Goal: Task Accomplishment & Management: Use online tool/utility

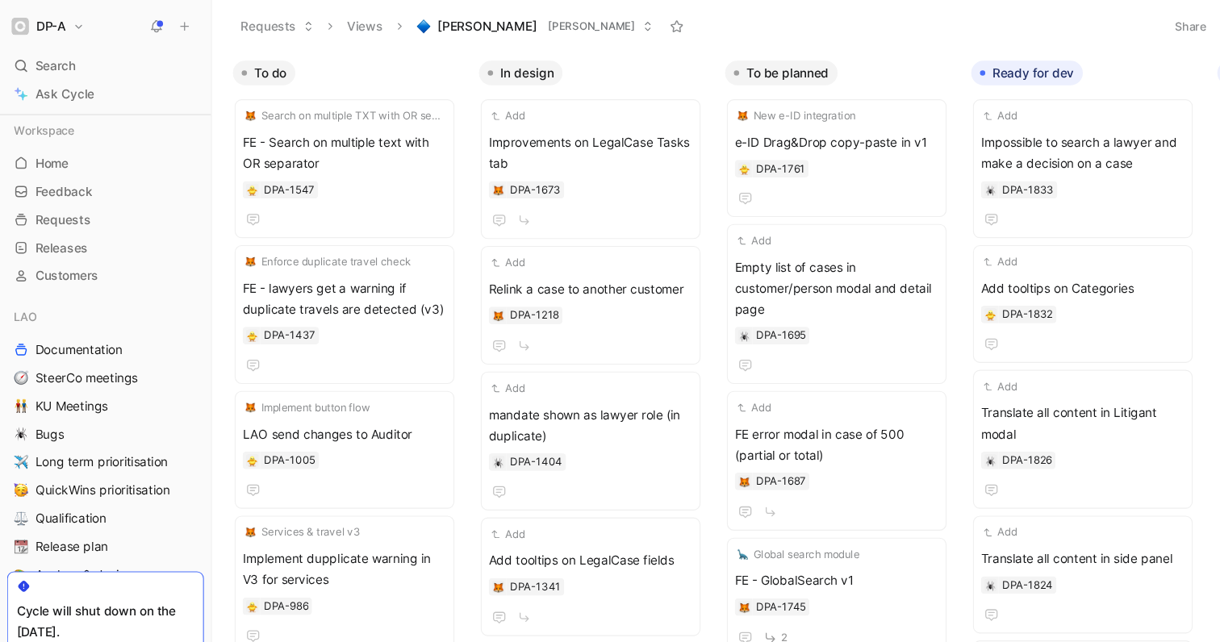
scroll to position [562, 0]
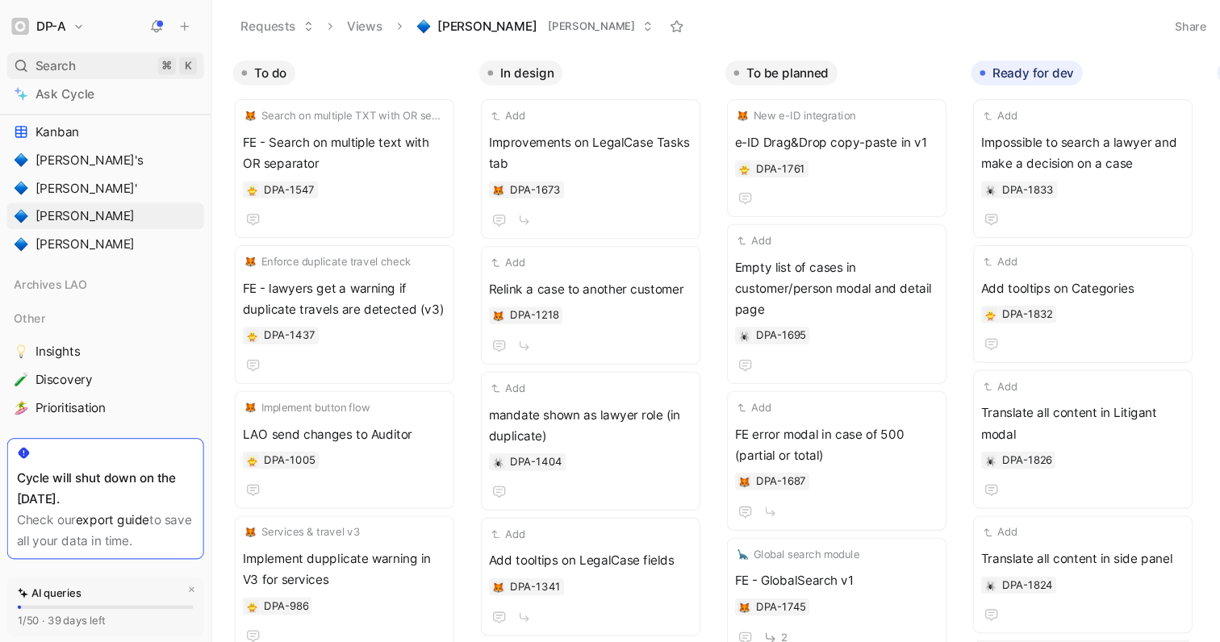
click at [65, 55] on span "Search" at bounding box center [50, 60] width 37 height 19
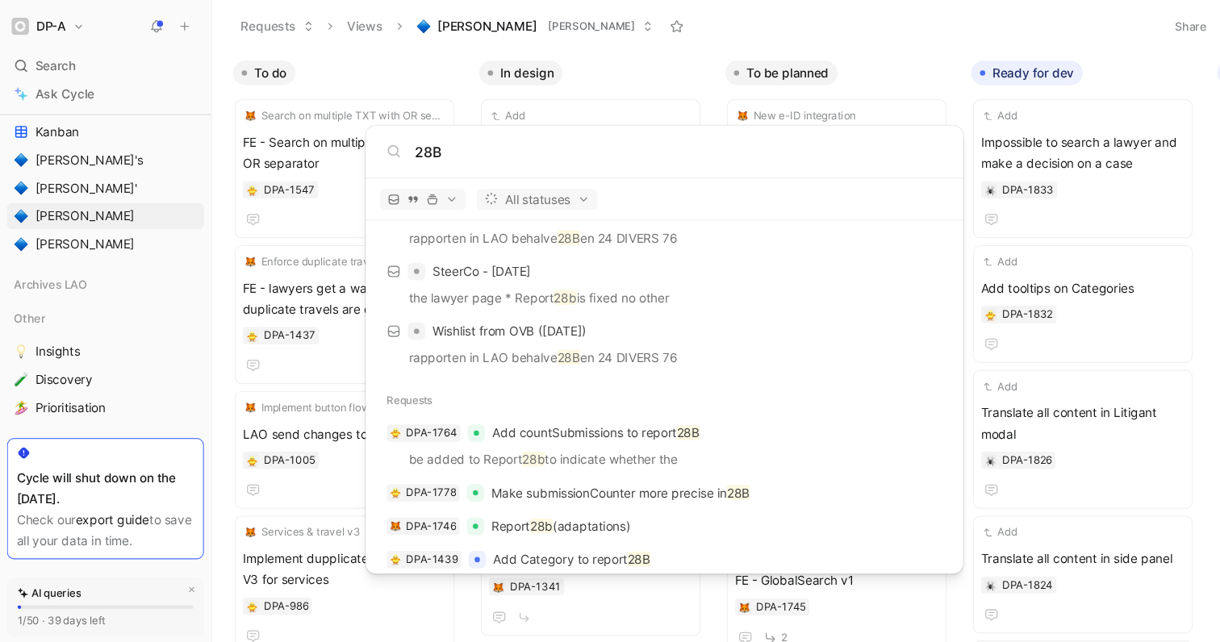
scroll to position [132, 0]
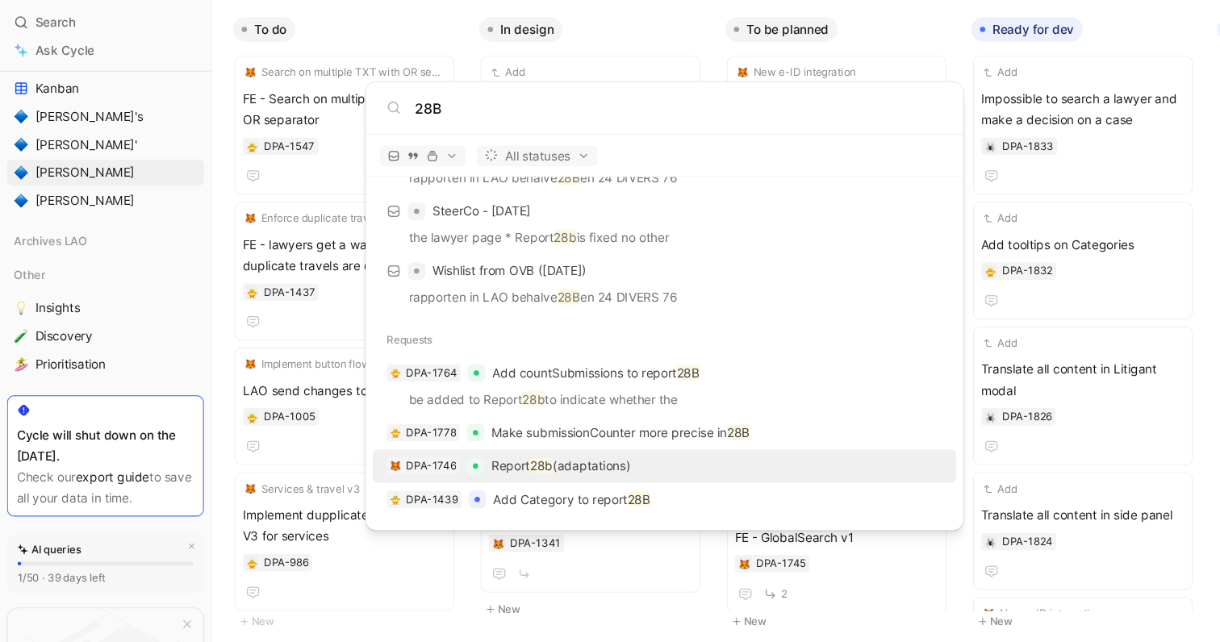
type input "28B"
click at [611, 466] on div "DPA-1746 Report 28b (adaptations)" at bounding box center [610, 467] width 526 height 29
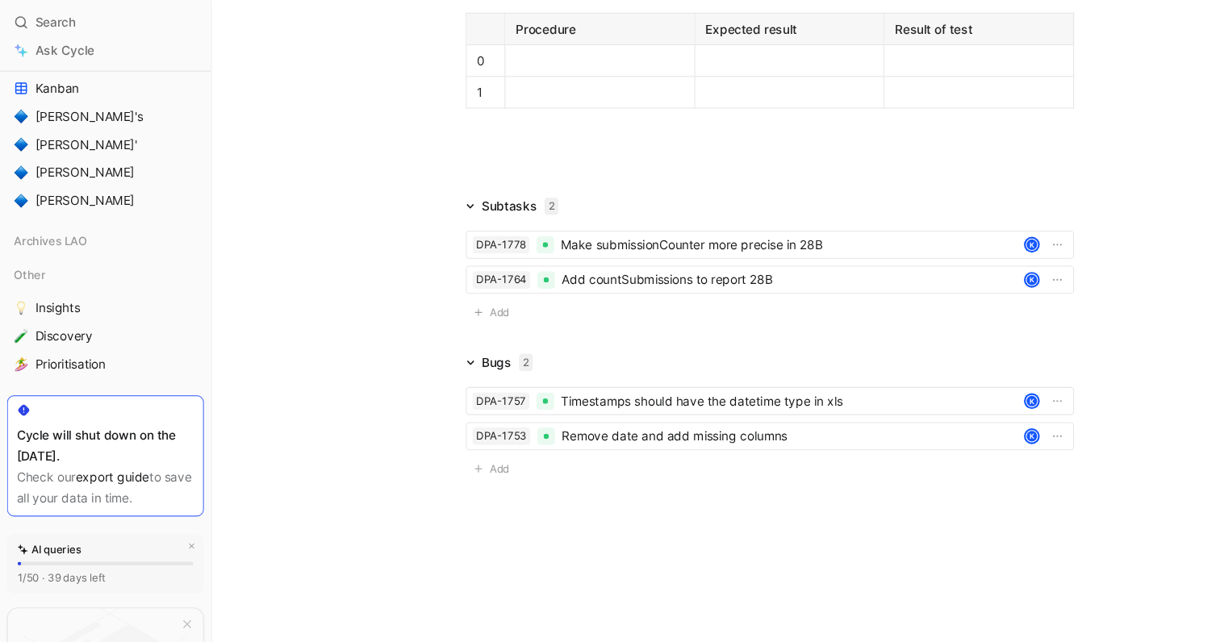
scroll to position [2542, 0]
click at [454, 320] on span "Add" at bounding box center [460, 327] width 23 height 16
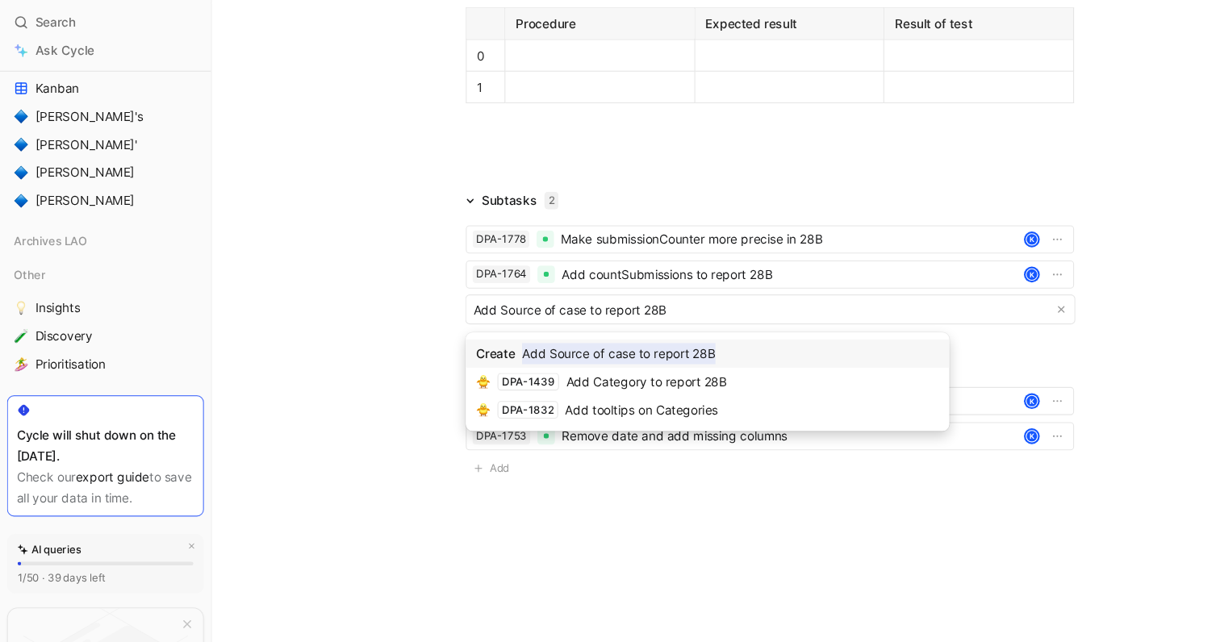
type input "Add Source of case to report 28B"
click at [537, 363] on mark "Add Source of case to report 28B" at bounding box center [568, 364] width 178 height 19
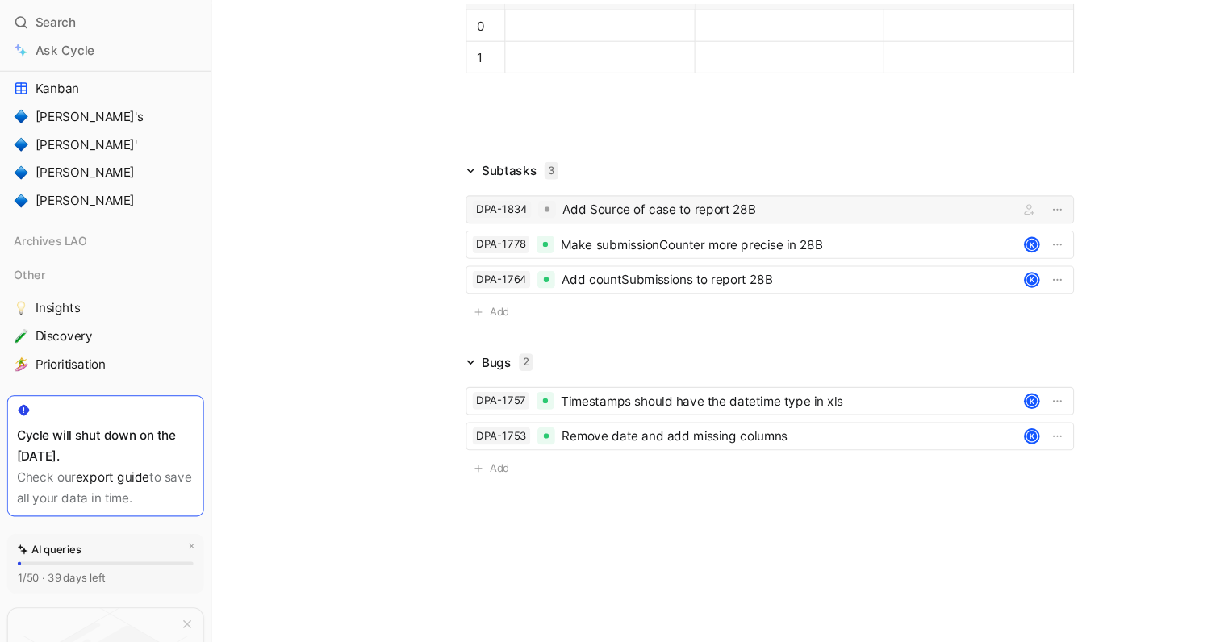
click at [576, 242] on div "Add Source of case to report 28B" at bounding box center [722, 232] width 412 height 19
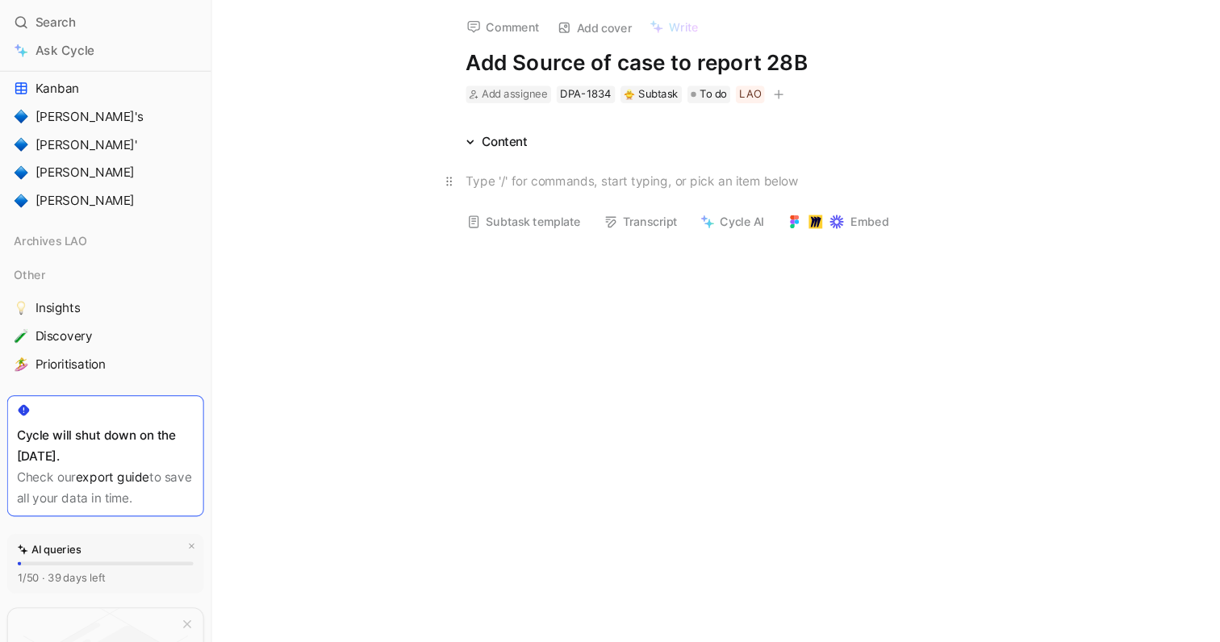
click at [500, 204] on div at bounding box center [707, 206] width 558 height 17
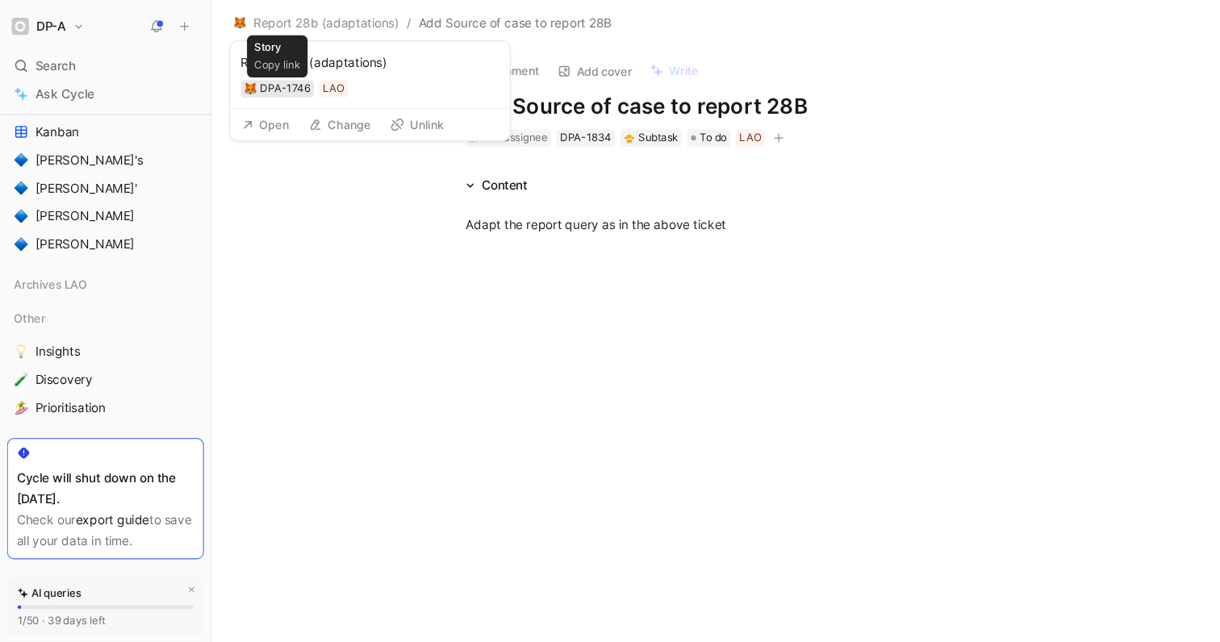
click at [272, 77] on div "DPA-1746" at bounding box center [262, 81] width 46 height 16
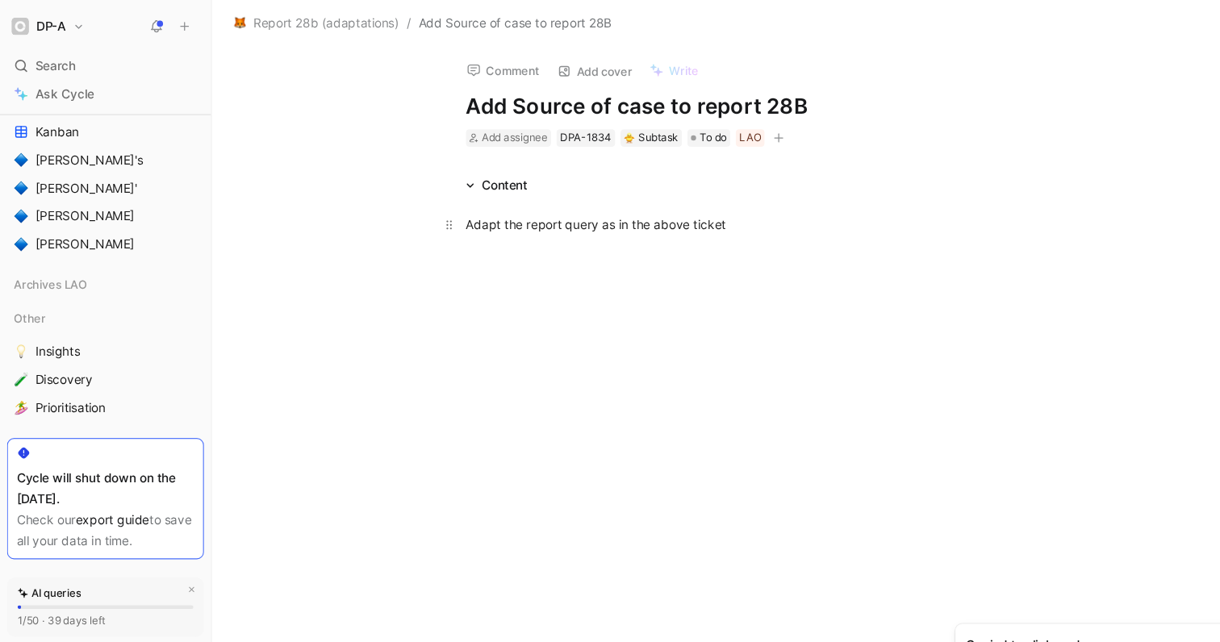
click at [678, 211] on div "Adapt the report query as in the above ticket" at bounding box center [707, 206] width 558 height 17
click at [678, 211] on div "Adapt the report query as in the above ticket (" at bounding box center [707, 206] width 558 height 17
click at [500, 219] on div "Adapt the report query as in the above ticket ( Report 28b (adaptations) ) to a…" at bounding box center [707, 215] width 558 height 35
click at [483, 125] on span "Add assignee" at bounding box center [472, 126] width 61 height 12
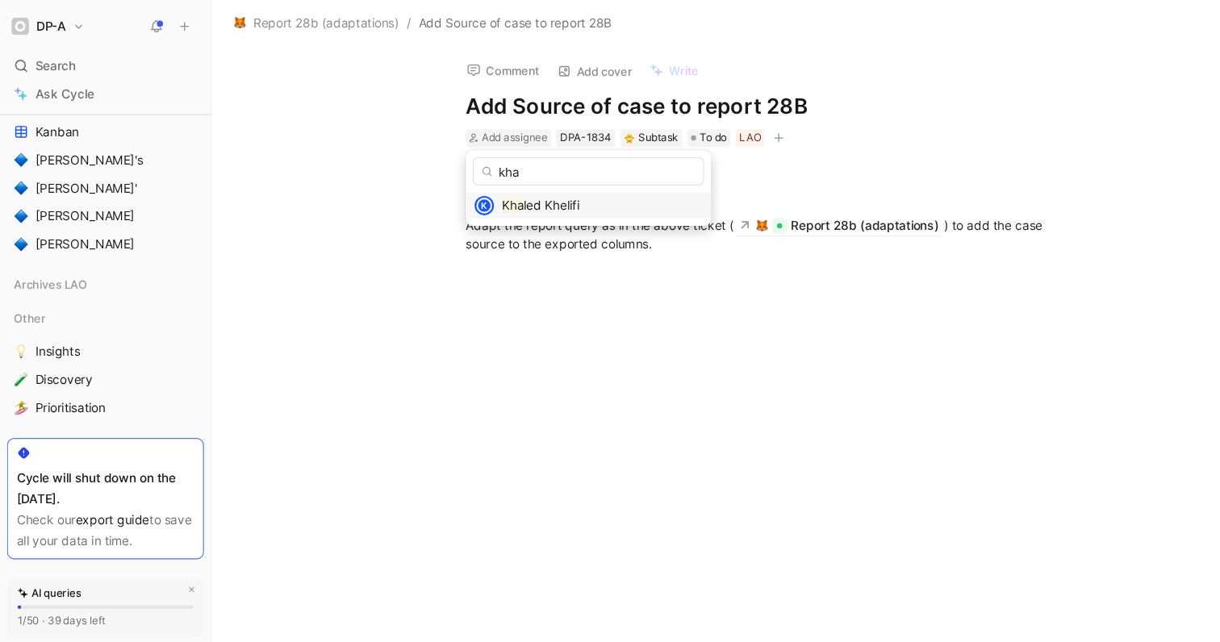
type input "kha"
click at [503, 190] on span "led Khelifi" at bounding box center [506, 189] width 51 height 14
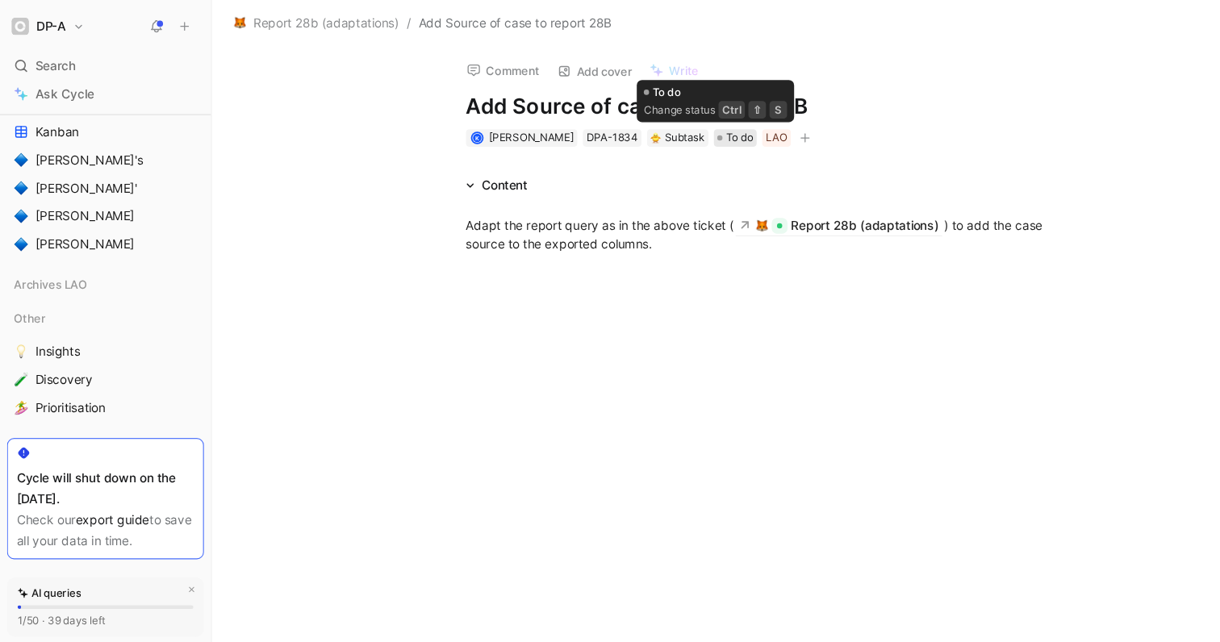
click at [666, 128] on span "To do" at bounding box center [678, 127] width 25 height 16
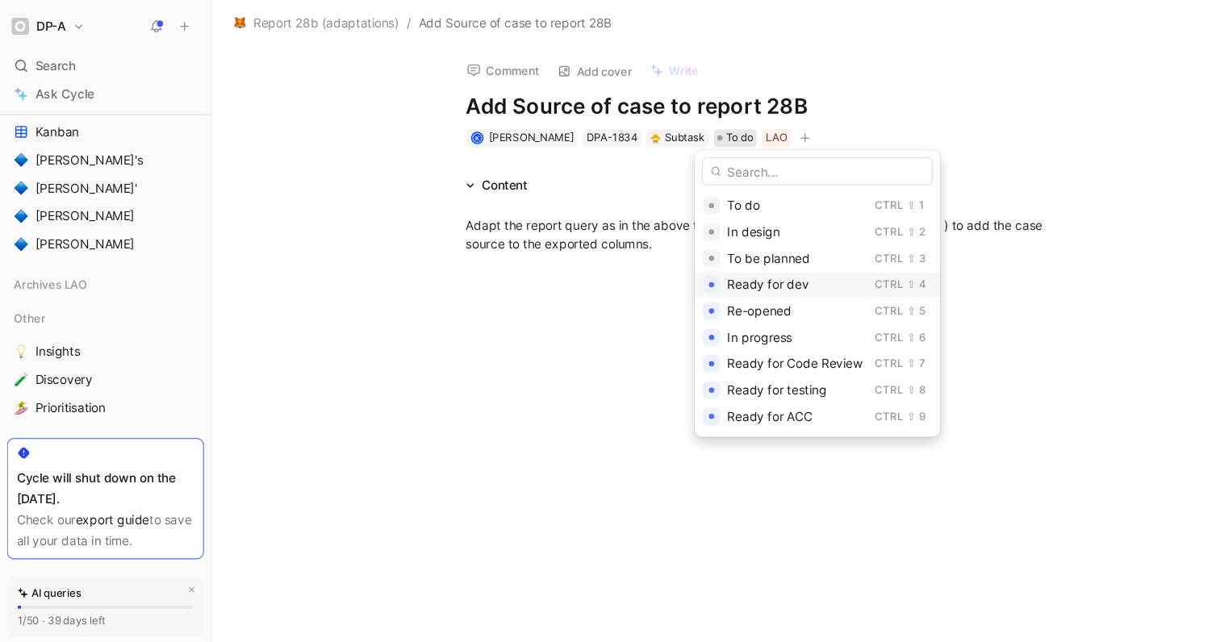
click at [738, 261] on span "Ready for dev" at bounding box center [705, 261] width 75 height 14
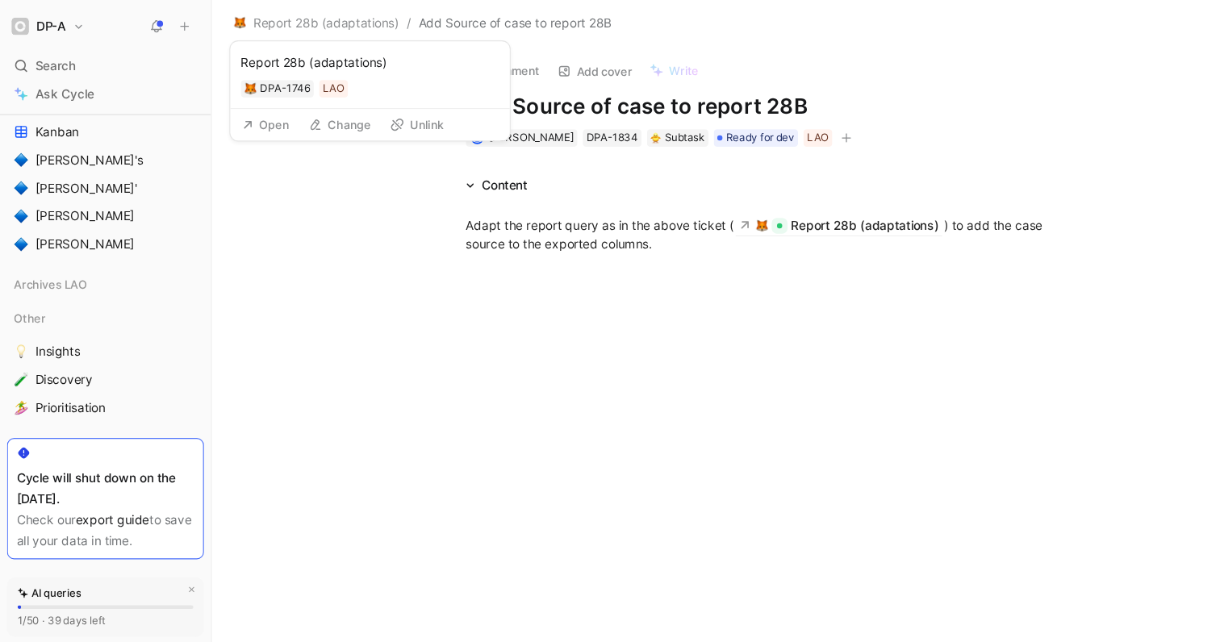
click at [249, 113] on button "Open" at bounding box center [244, 114] width 58 height 23
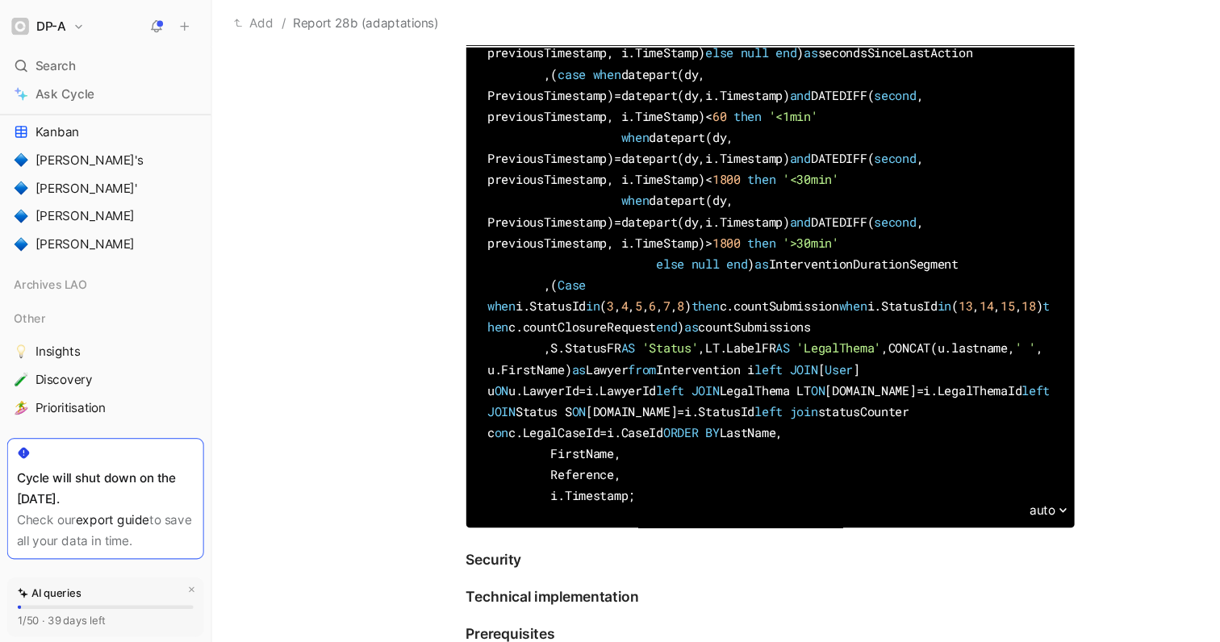
scroll to position [1122, 0]
drag, startPoint x: 800, startPoint y: 376, endPoint x: 434, endPoint y: 344, distance: 367.7
click at [434, 344] on div "WITH Intervention AS ( SELECT U.FirstName AS 'FirstName' , [GEOGRAPHIC_DATA]Las…" at bounding box center [707, 0] width 558 height 929
copy div "when datepart(dy, PreviousTimestamp) = datepart(dy,i.Timestamp) and DATEDIFF( s…"
click at [449, 339] on div "WITH Intervention AS ( SELECT U.FirstName AS 'FirstName' , [GEOGRAPHIC_DATA]Las…" at bounding box center [707, 0] width 520 height 929
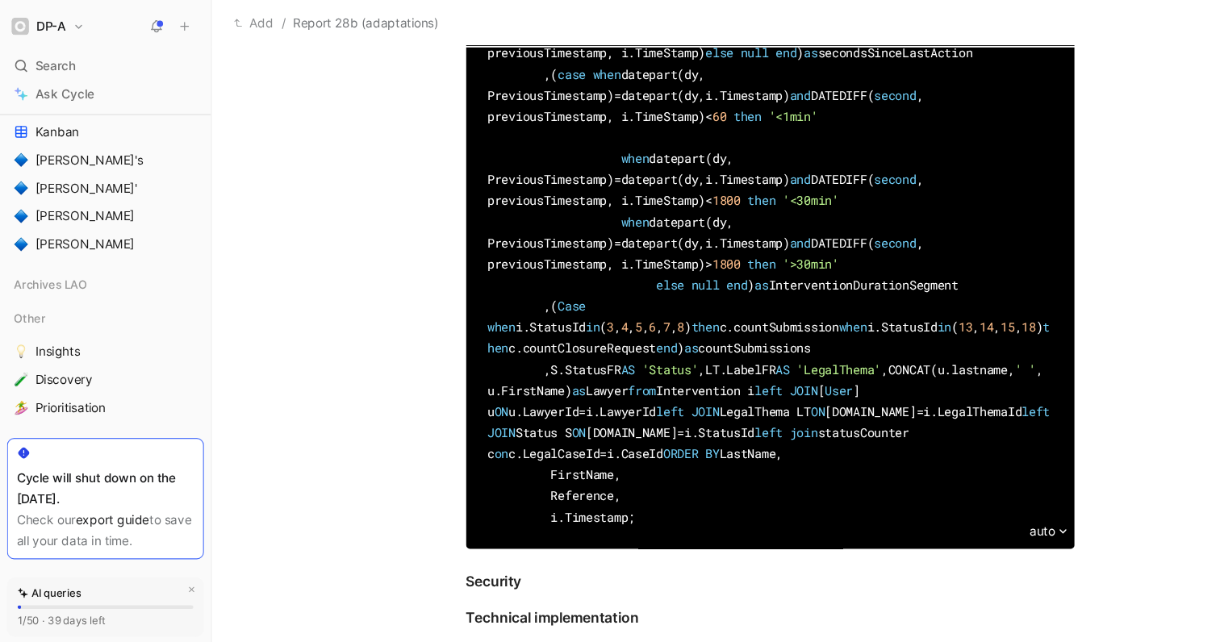
paste div
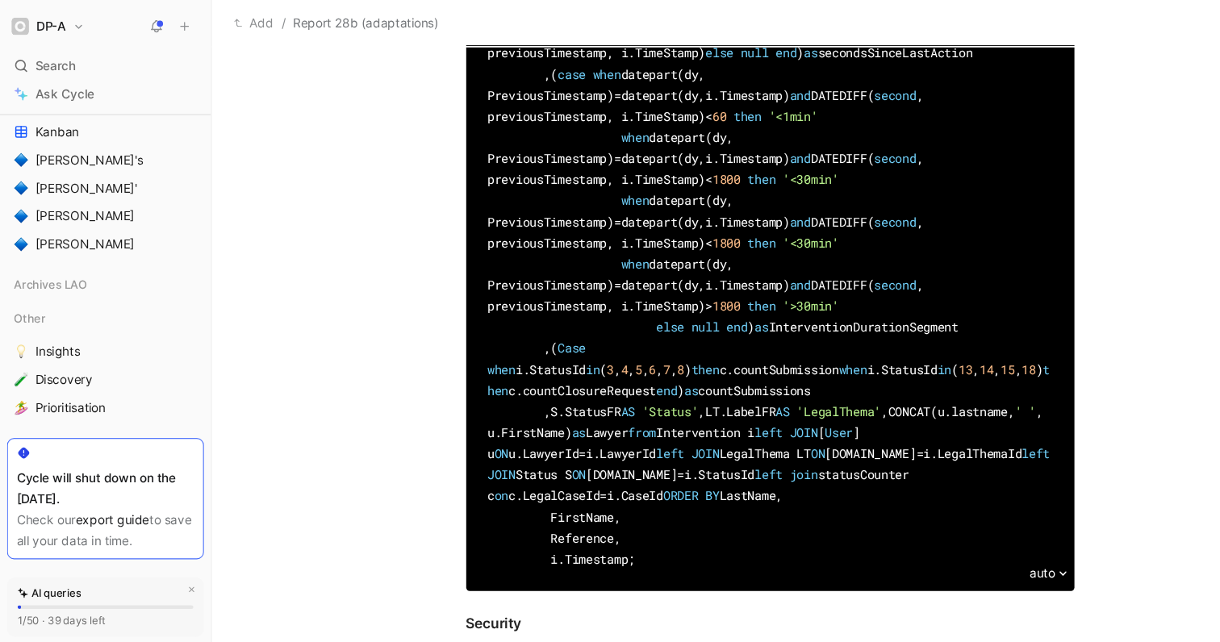
click at [756, 173] on span "'<30min'" at bounding box center [744, 164] width 52 height 15
click at [678, 173] on span "1800" at bounding box center [667, 164] width 26 height 15
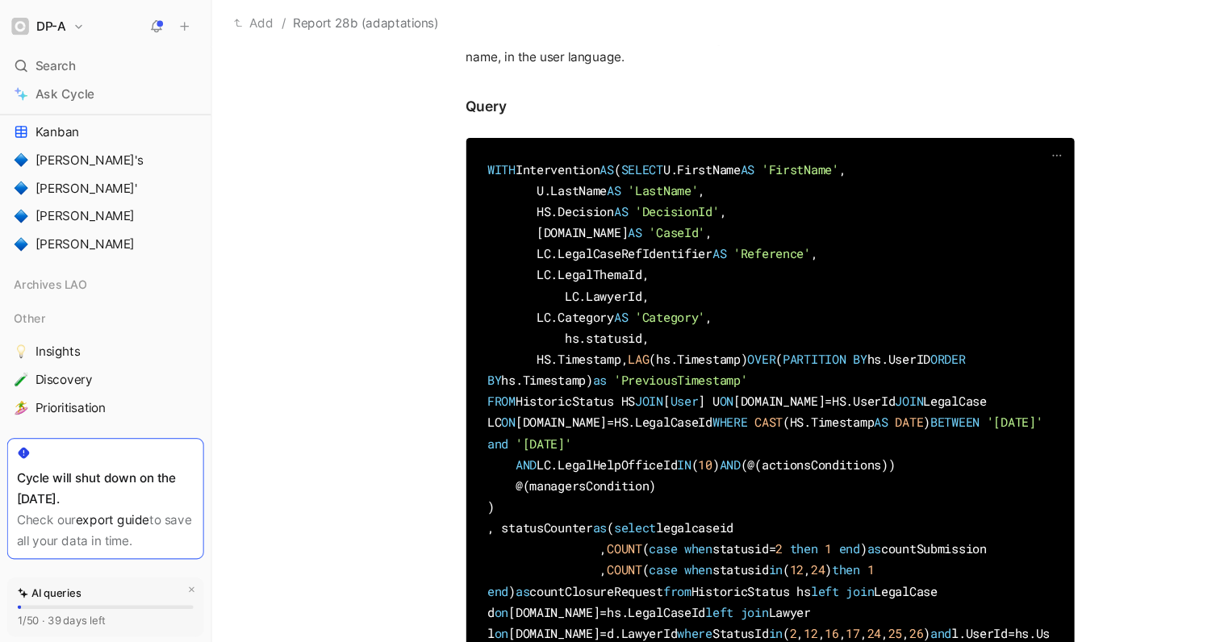
scroll to position [512, 0]
click at [816, 233] on div "WITH Intervention AS ( SELECT U.FirstName AS 'FirstName' , [GEOGRAPHIC_DATA]Las…" at bounding box center [707, 641] width 520 height 988
click at [805, 273] on div "WITH Intervention AS ( SELECT U.FirstName AS 'FirstName' , [GEOGRAPHIC_DATA]Las…" at bounding box center [707, 641] width 520 height 988
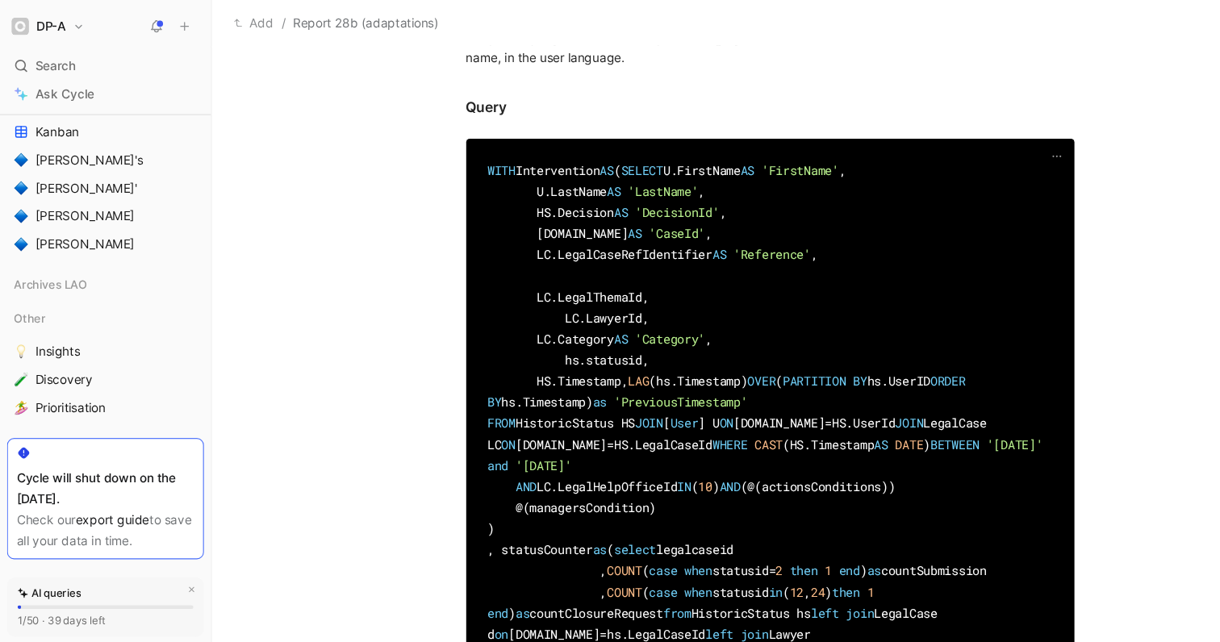
click at [498, 292] on div "WITH Intervention AS ( SELECT U.FirstName AS 'FirstName' , U.LastName AS 'LastN…" at bounding box center [707, 650] width 520 height 1007
drag, startPoint x: 438, startPoint y: 269, endPoint x: 838, endPoint y: 269, distance: 400.2
click at [838, 269] on div "WITH Intervention AS ( SELECT U.FirstName AS 'FirstName' , U.LastName AS 'LastN…" at bounding box center [707, 650] width 558 height 1007
copy div "LC.LegalCaseRefIdentifier AS 'Reference' ,"
click at [449, 290] on div "WITH Intervention AS ( SELECT U.FirstName AS 'FirstName' , U.LastName AS 'LastN…" at bounding box center [707, 650] width 520 height 1007
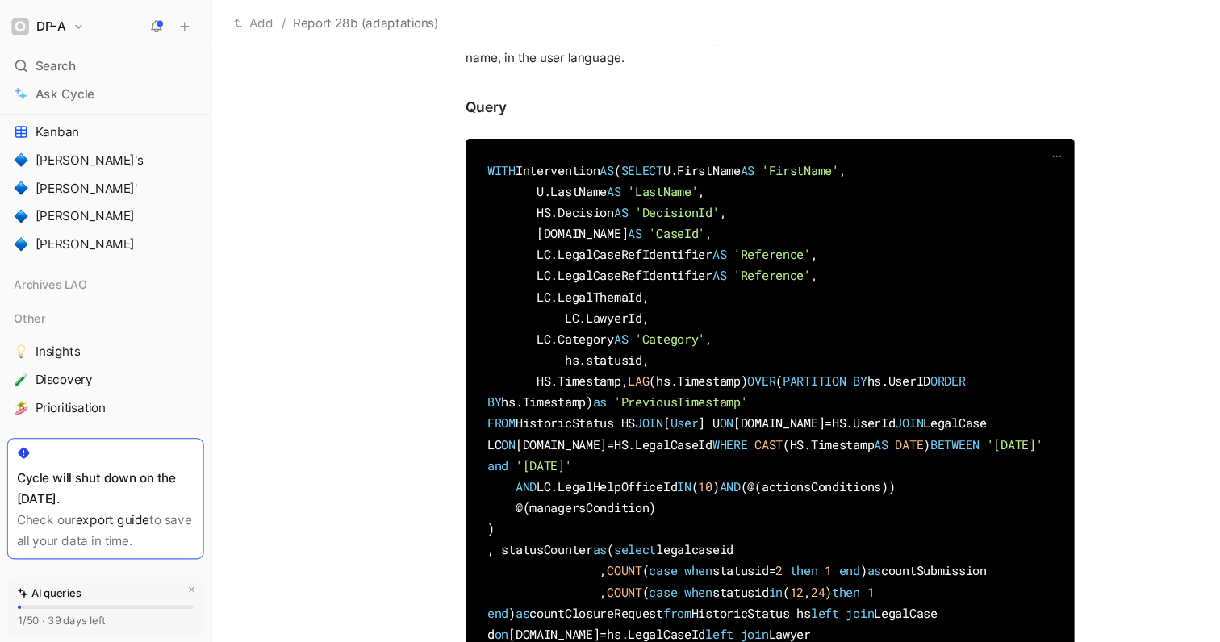
drag, startPoint x: 516, startPoint y: 290, endPoint x: 664, endPoint y: 291, distance: 147.7
click at [664, 291] on div "WITH Intervention AS ( SELECT U.FirstName AS 'FirstName' , U.LastName AS 'LastN…" at bounding box center [707, 650] width 520 height 1007
drag, startPoint x: 699, startPoint y: 290, endPoint x: 639, endPoint y: 290, distance: 59.7
click at [639, 261] on span "'Reference'" at bounding box center [618, 252] width 71 height 15
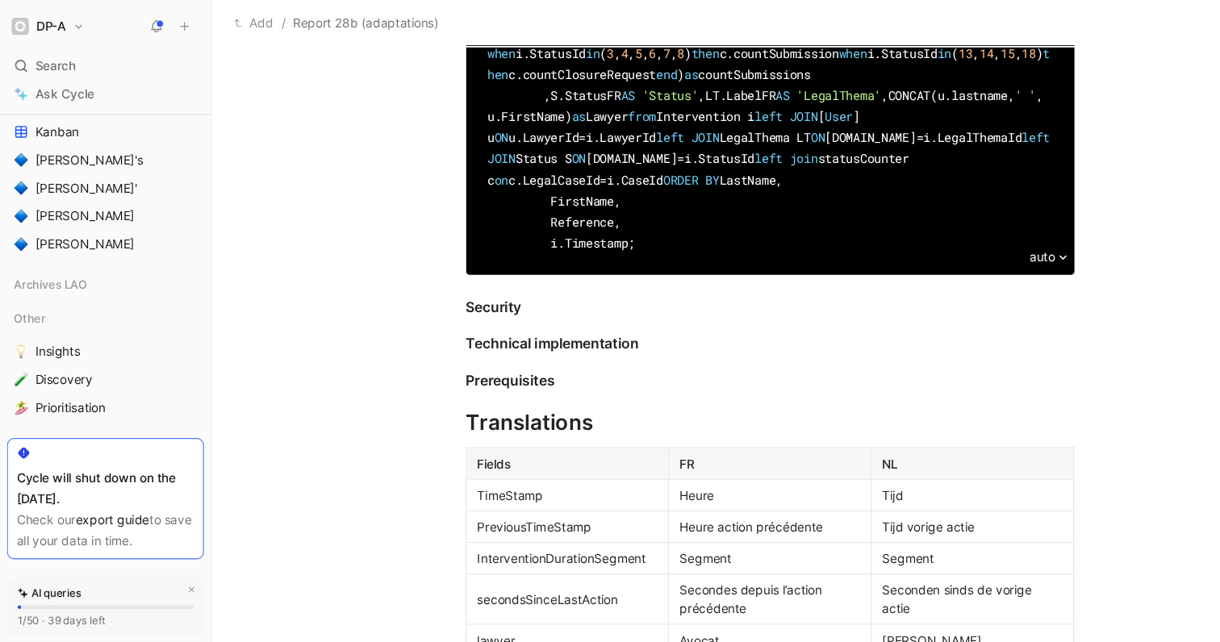
scroll to position [1436, 0]
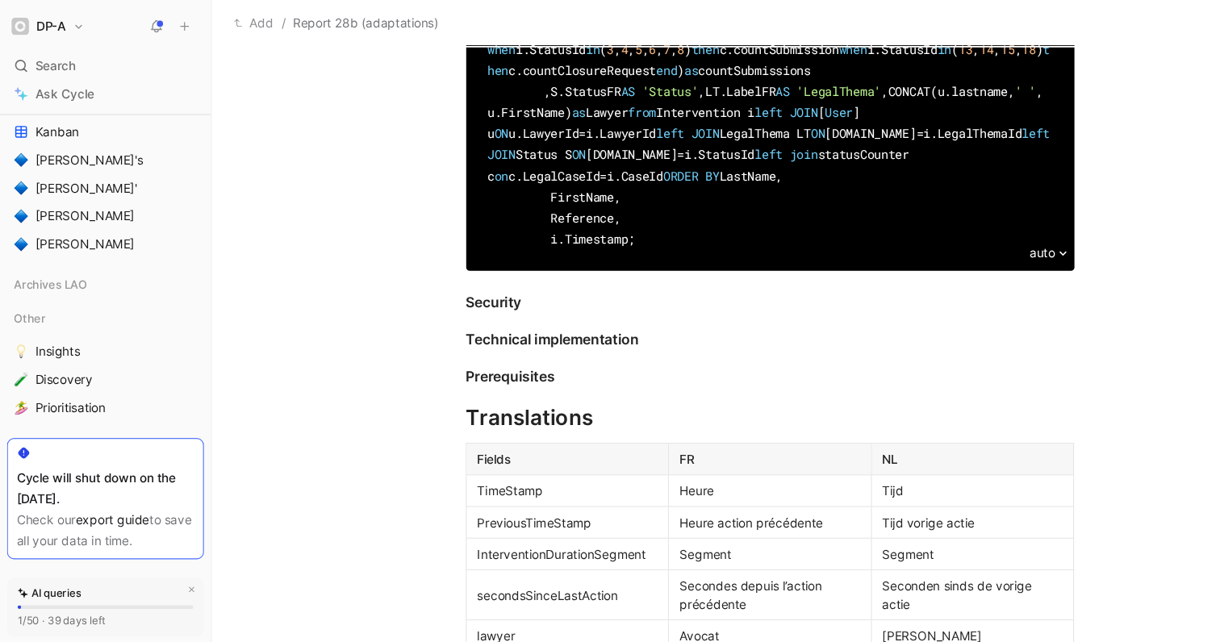
click at [692, 149] on span "left" at bounding box center [705, 141] width 26 height 15
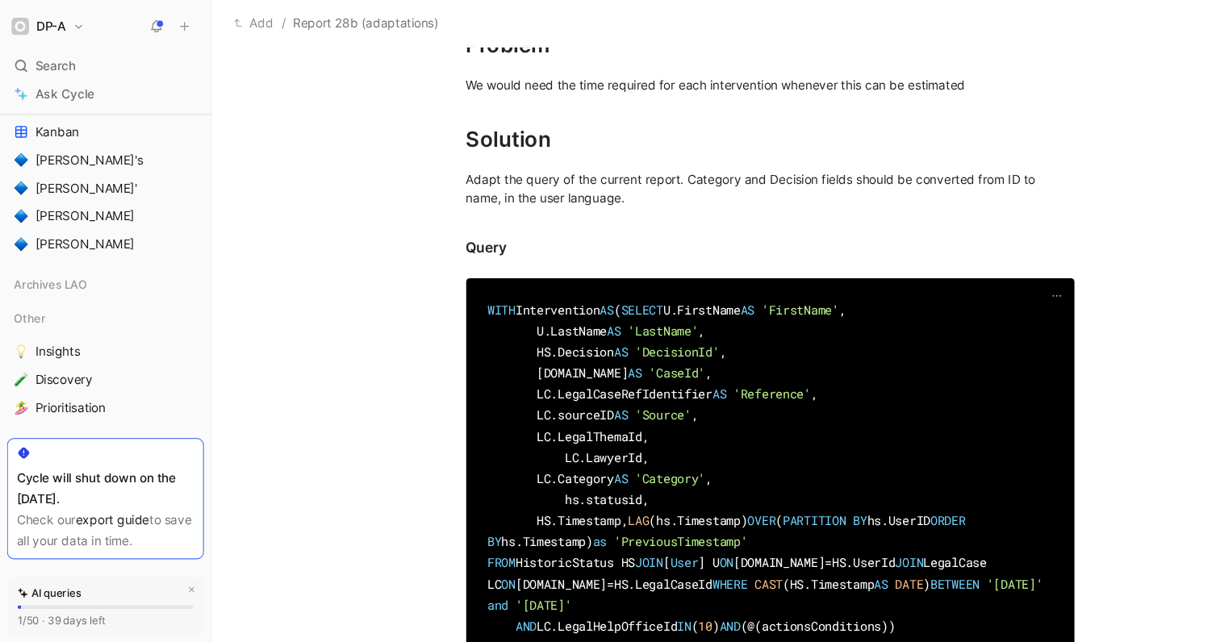
scroll to position [423, 0]
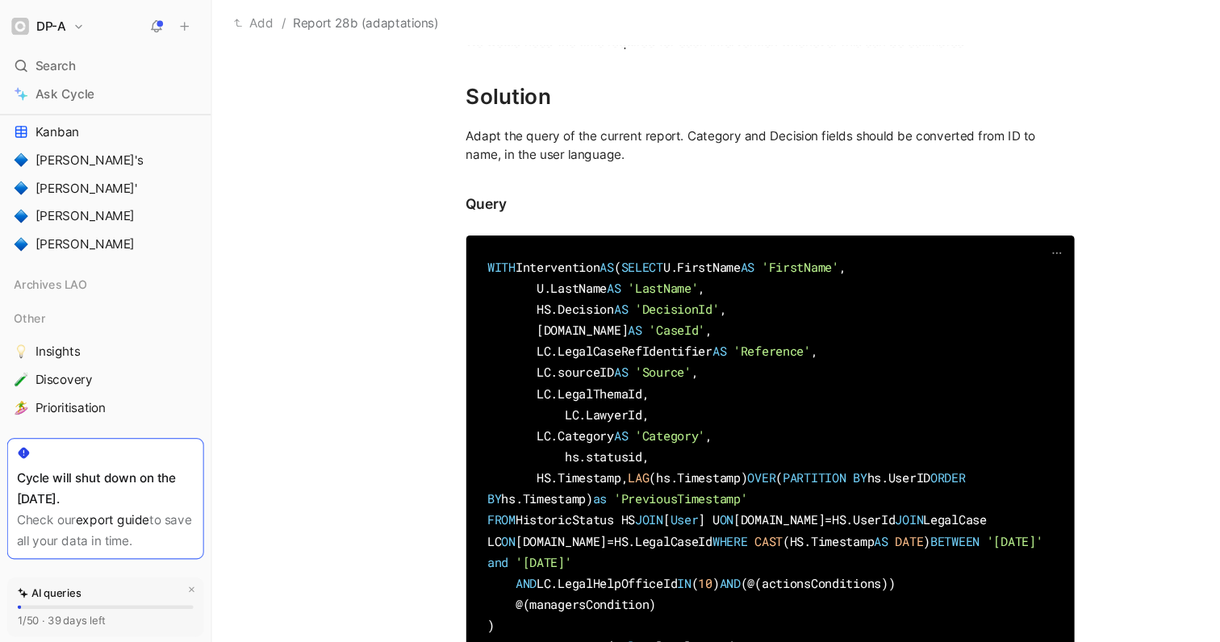
drag, startPoint x: 690, startPoint y: 382, endPoint x: 601, endPoint y: 382, distance: 88.8
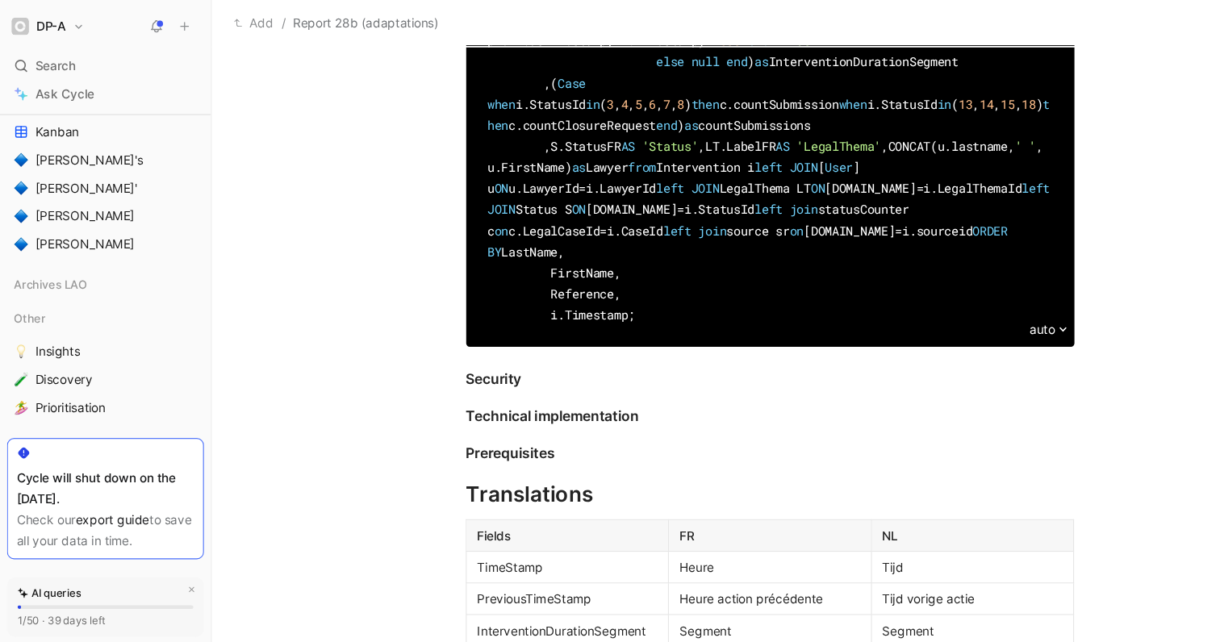
scroll to position [1368, 0]
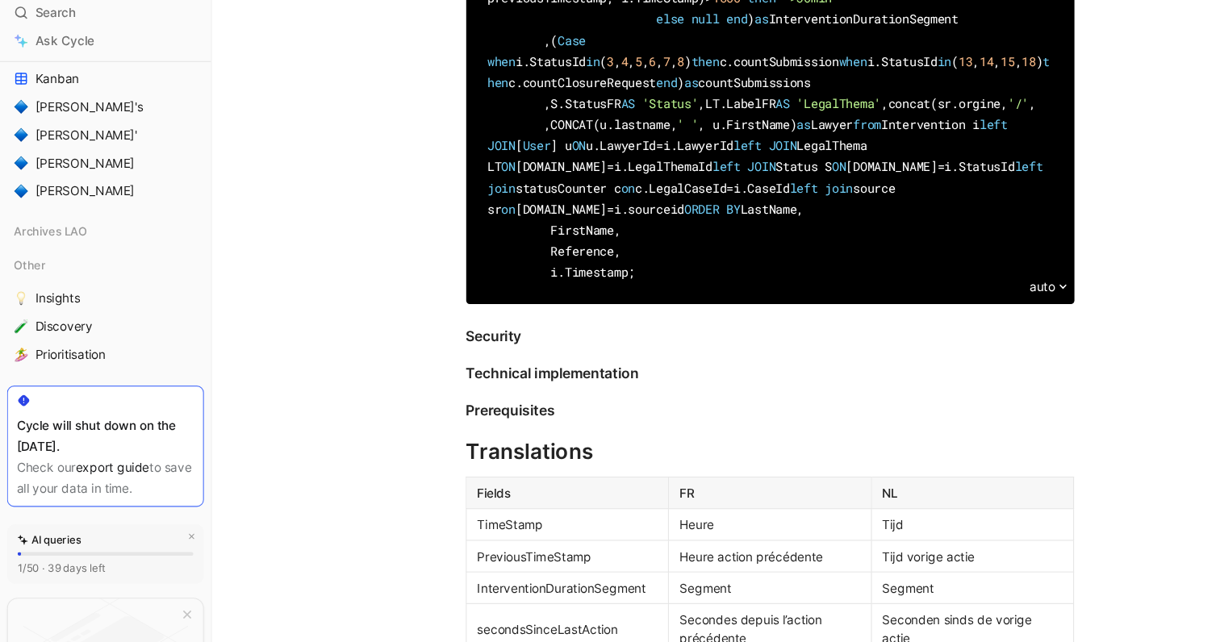
scroll to position [1377, 0]
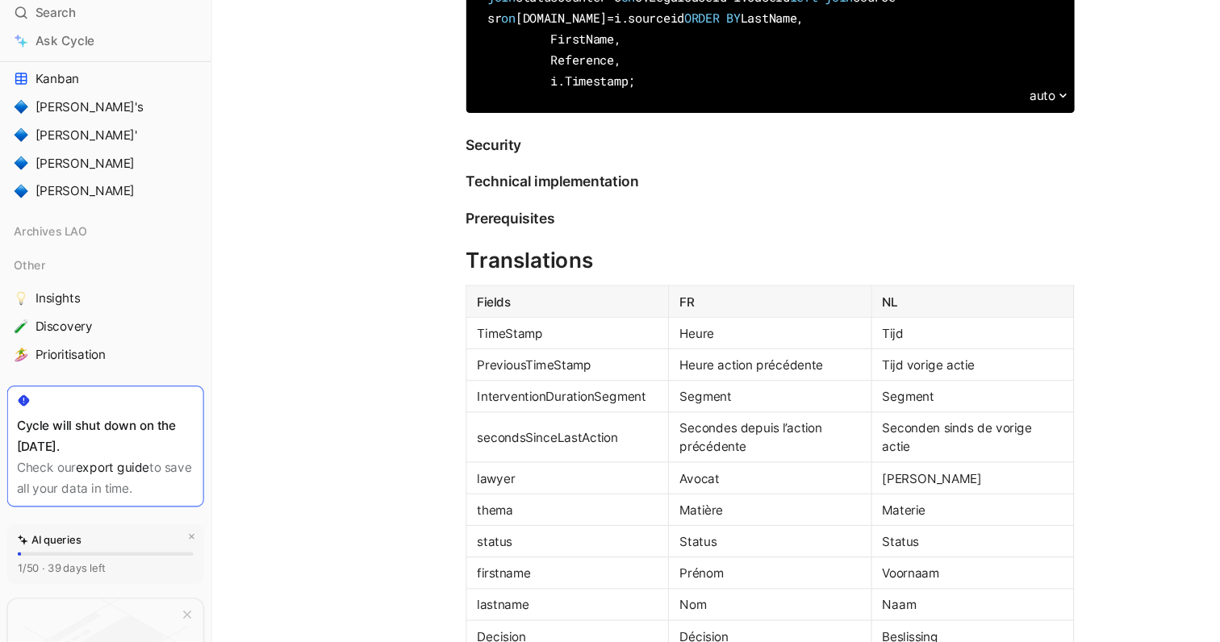
scroll to position [1560, 0]
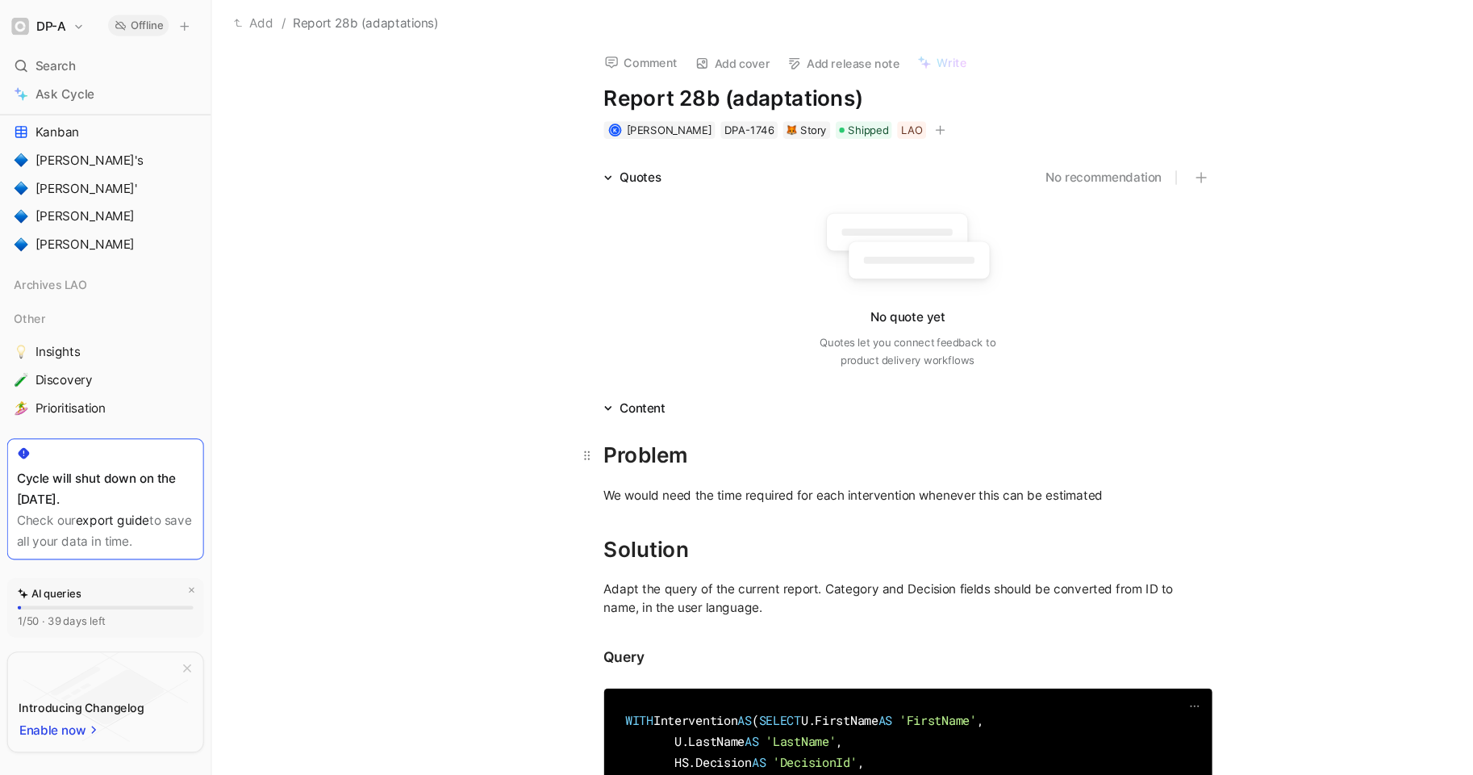
scroll to position [8, 0]
click at [676, 118] on div "DPA-1746" at bounding box center [688, 119] width 46 height 16
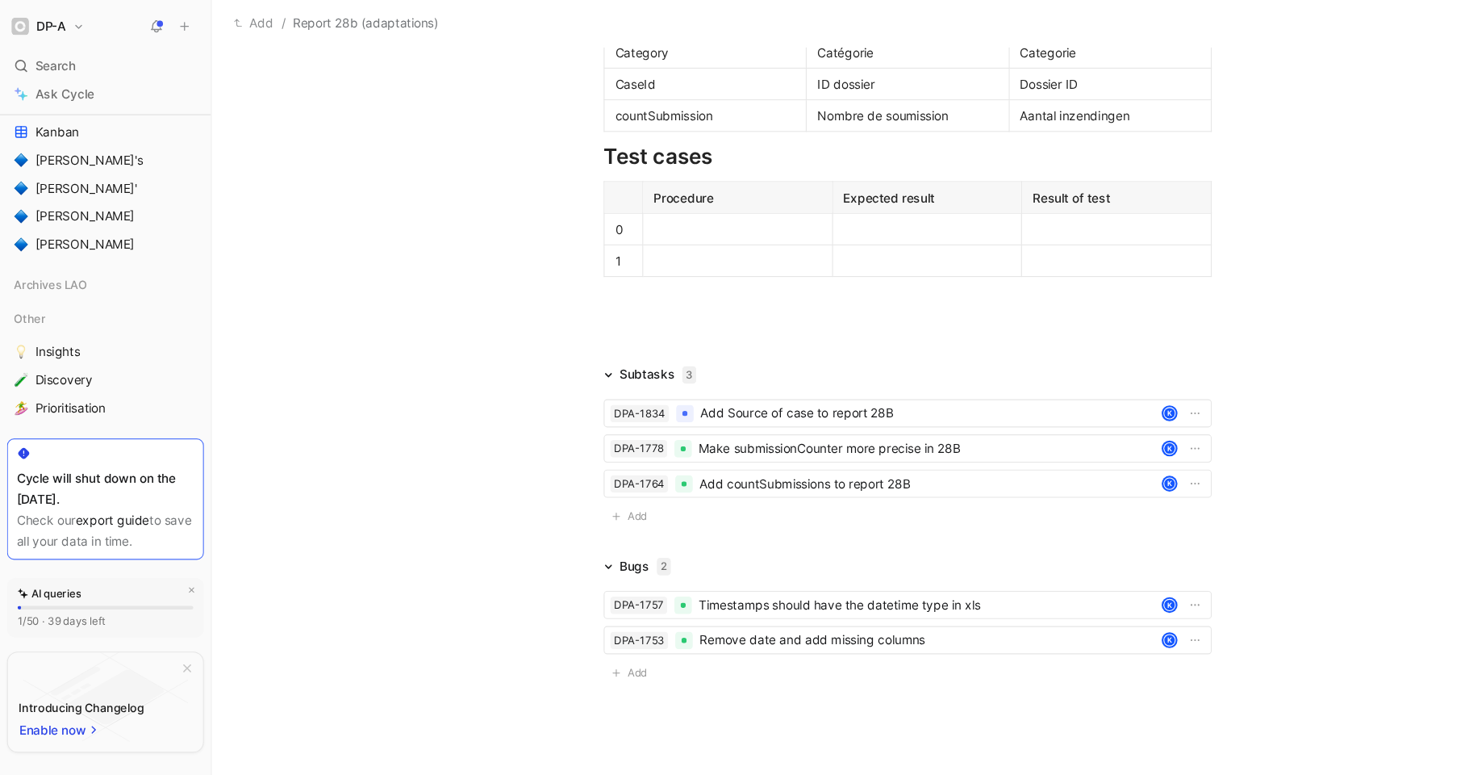
scroll to position [2558, 0]
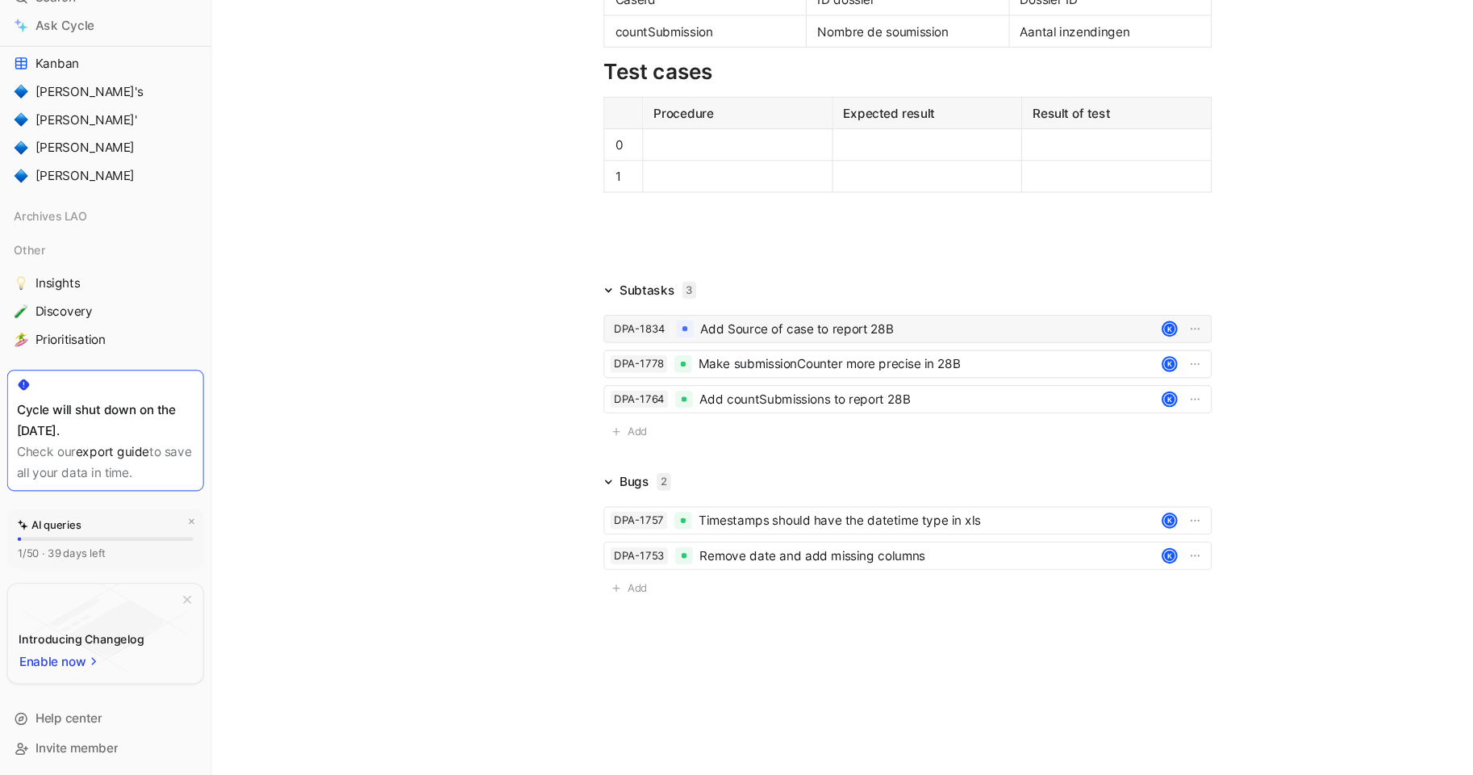
click at [717, 366] on div "Add Source of case to report 28B" at bounding box center [851, 364] width 417 height 19
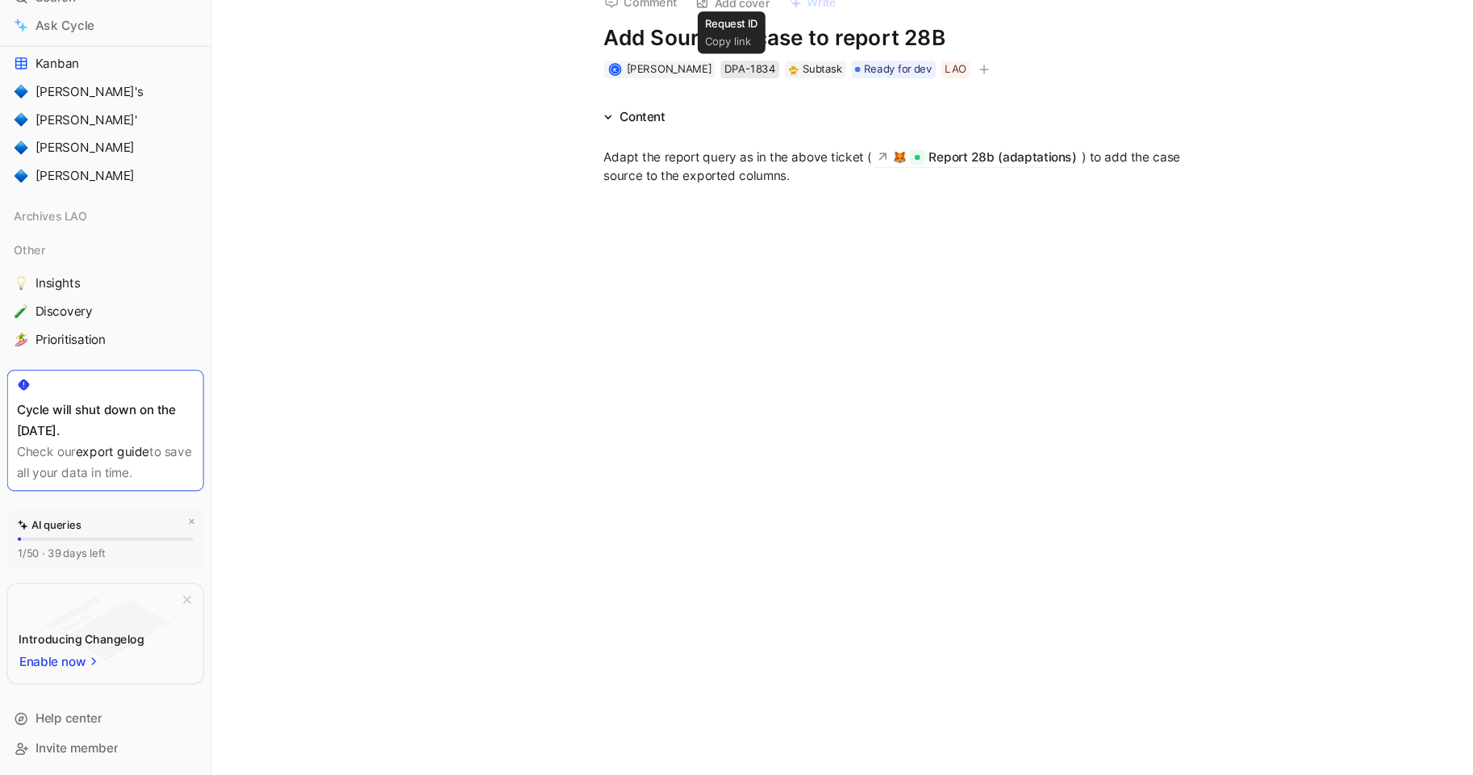
click at [675, 127] on div "DPA-1834" at bounding box center [689, 127] width 48 height 16
